Goal: Find contact information: Find contact information

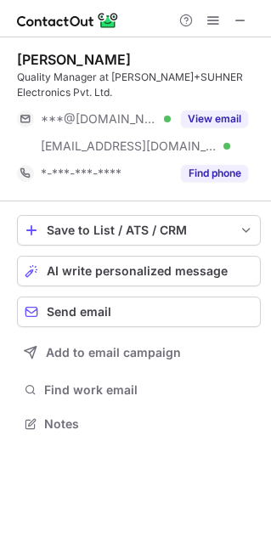
scroll to position [412, 270]
click at [240, 14] on span at bounding box center [241, 21] width 14 height 14
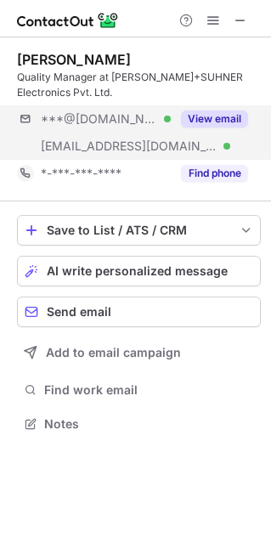
click at [225, 150] on div "***@gmail.com Verified ***@rediffmail.com Verified View email" at bounding box center [139, 132] width 244 height 54
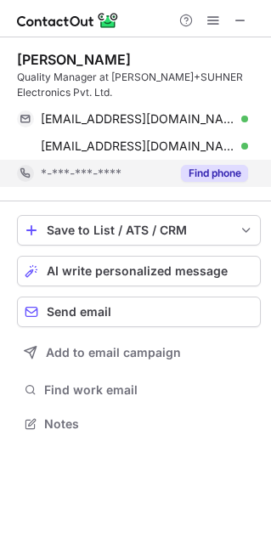
click at [219, 172] on button "Find phone" at bounding box center [214, 173] width 67 height 17
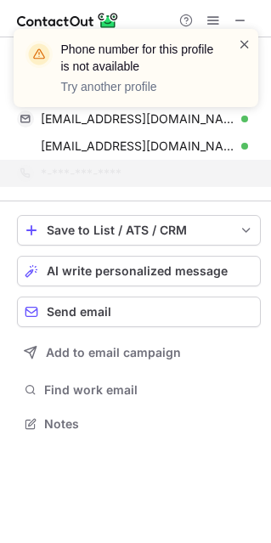
click at [241, 47] on span at bounding box center [245, 44] width 14 height 17
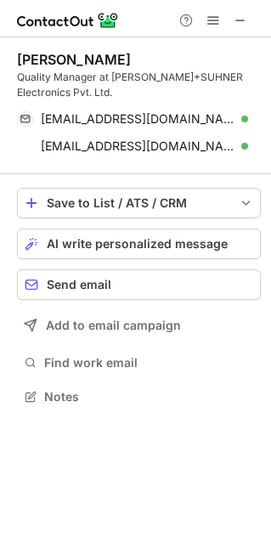
scroll to position [9, 9]
click at [241, 20] on span at bounding box center [241, 21] width 14 height 14
